Goal: Information Seeking & Learning: Check status

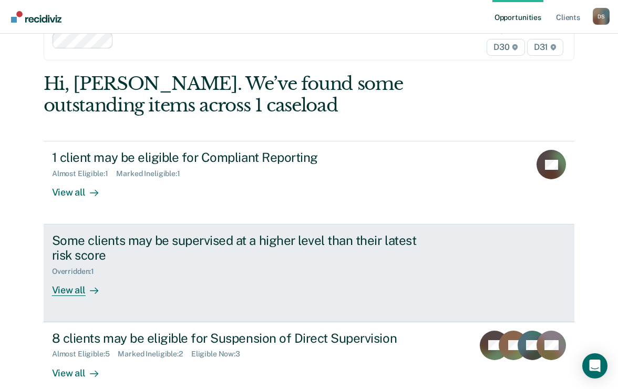
scroll to position [45, 0]
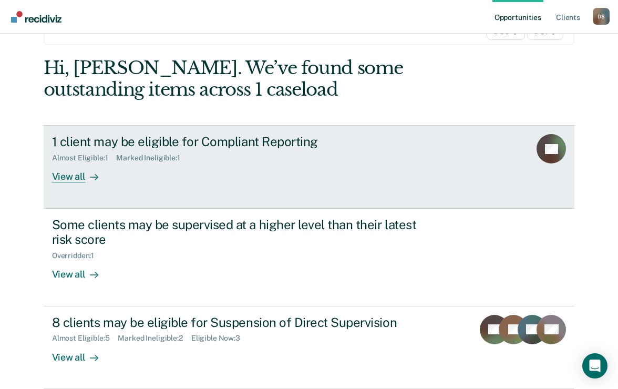
click at [114, 177] on div "1 client may be eligible for Compliant Reporting Almost Eligible : 1 Marked Ine…" at bounding box center [249, 158] width 394 height 48
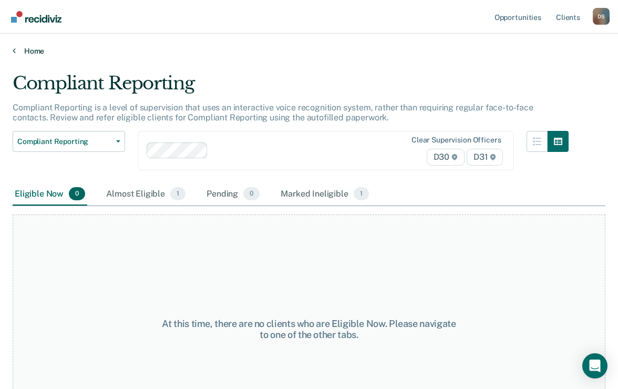
click at [27, 50] on link "Home" at bounding box center [309, 50] width 593 height 9
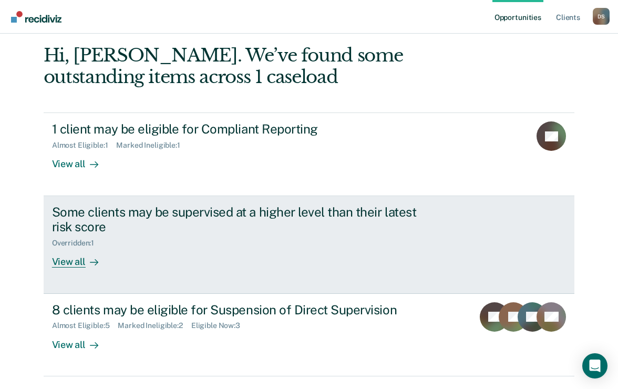
scroll to position [87, 0]
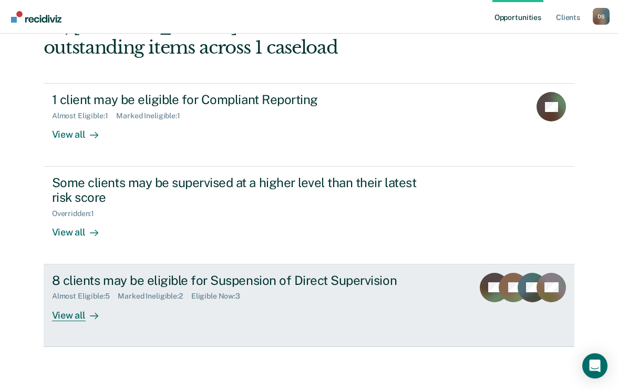
click at [155, 294] on div "Marked Ineligible : 2" at bounding box center [154, 296] width 73 height 9
